Goal: Book appointment/travel/reservation

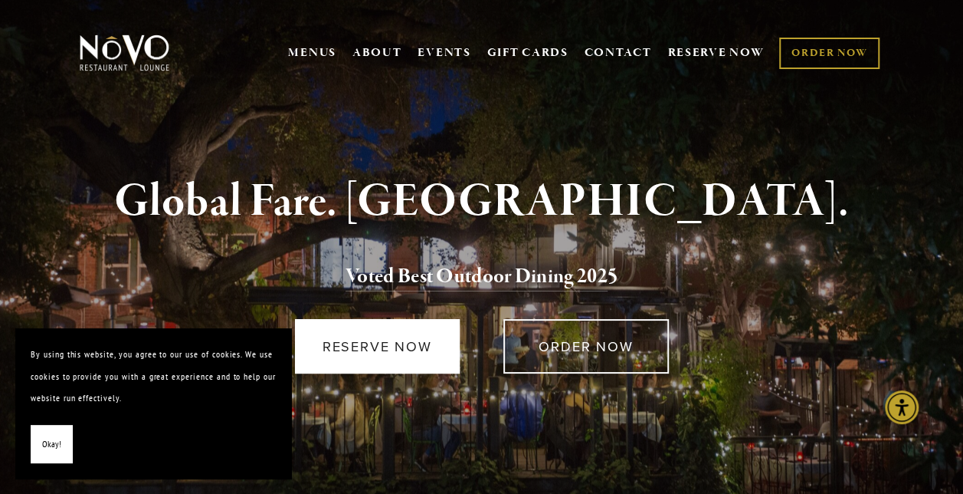
click at [375, 354] on link "RESERVE NOW" at bounding box center [377, 346] width 165 height 54
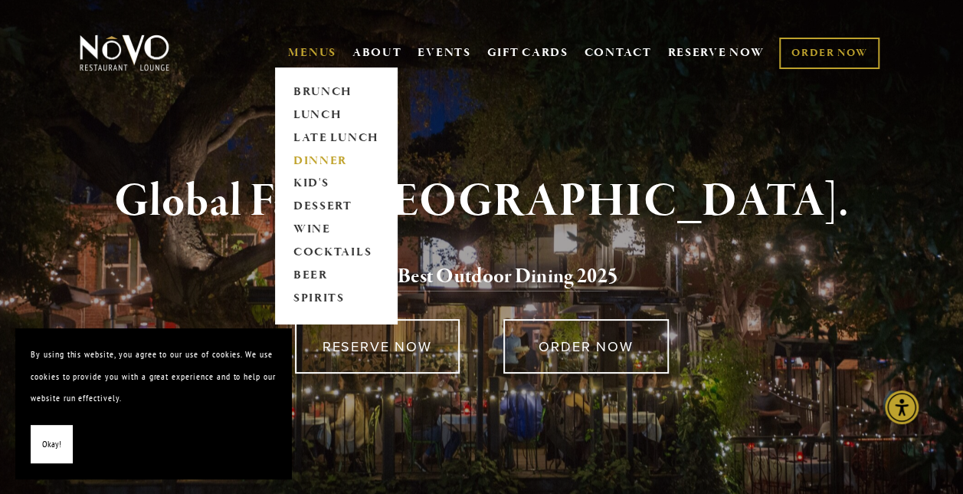
click at [307, 158] on link "DINNER" at bounding box center [336, 160] width 96 height 23
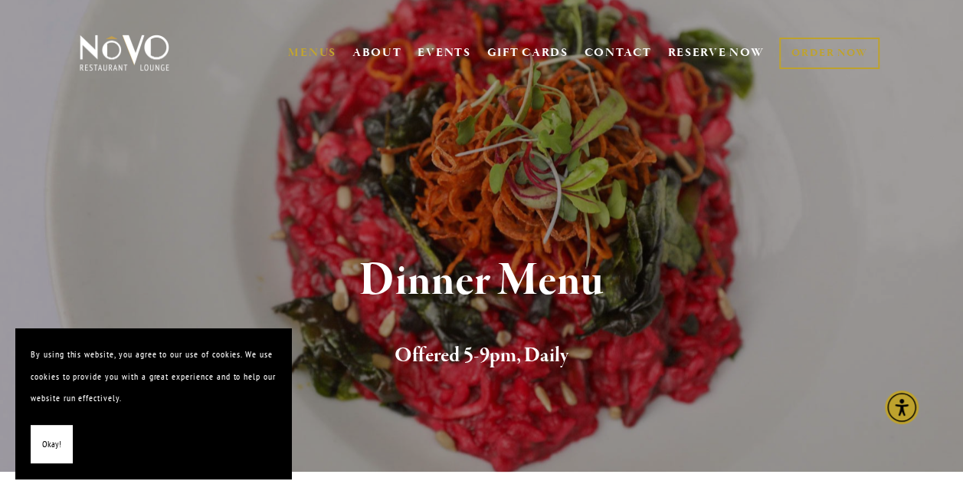
click at [55, 441] on span "Okay!" at bounding box center [51, 444] width 19 height 22
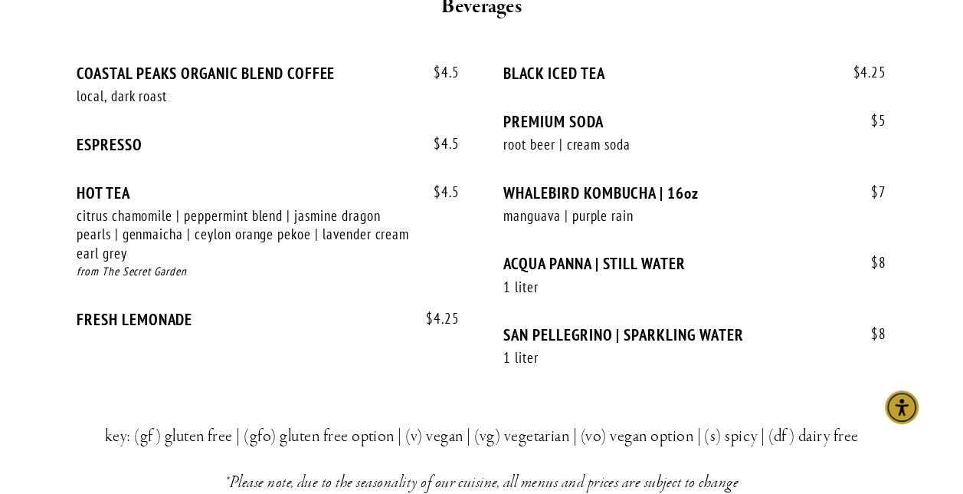
scroll to position [3521, 0]
